Goal: Find specific page/section: Locate a particular part of the current website

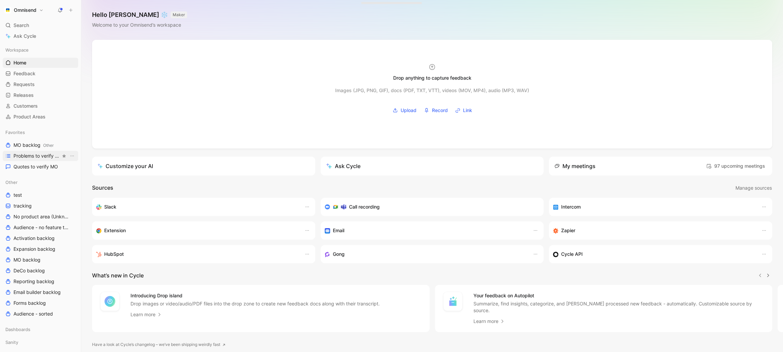
click at [42, 157] on span "Problems to verify MO" at bounding box center [36, 155] width 47 height 7
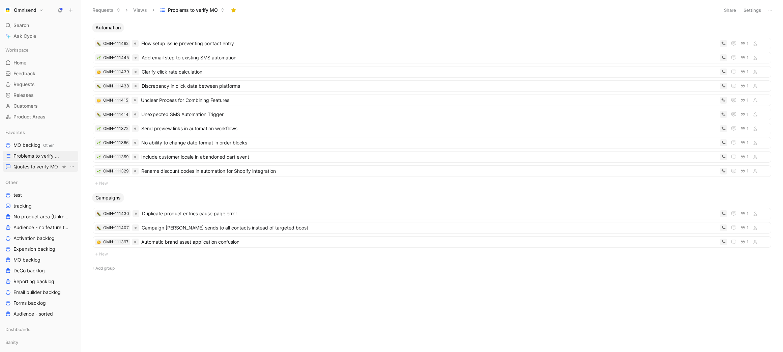
click at [44, 166] on span "Quotes to verify MO" at bounding box center [35, 166] width 45 height 7
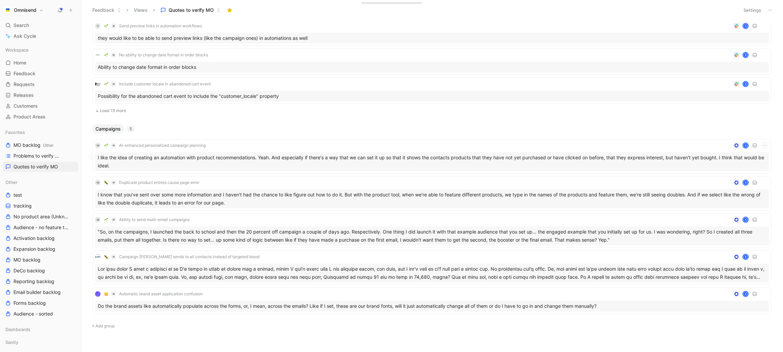
scroll to position [403, 0]
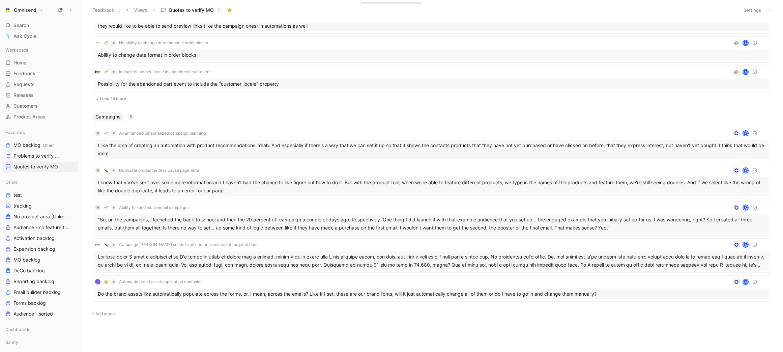
click at [115, 99] on button "Load 15 more" at bounding box center [432, 98] width 679 height 8
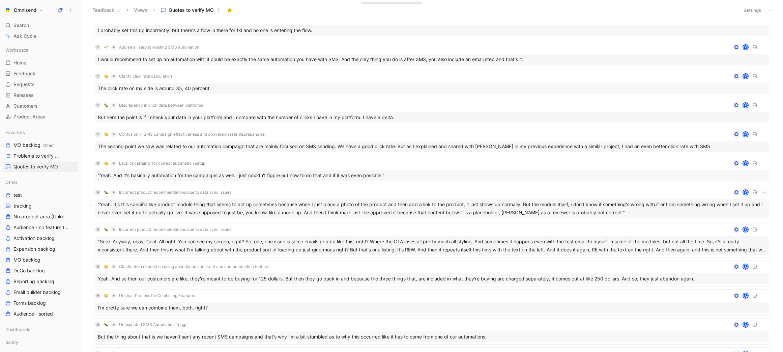
scroll to position [25, 0]
